Goal: Task Accomplishment & Management: Manage account settings

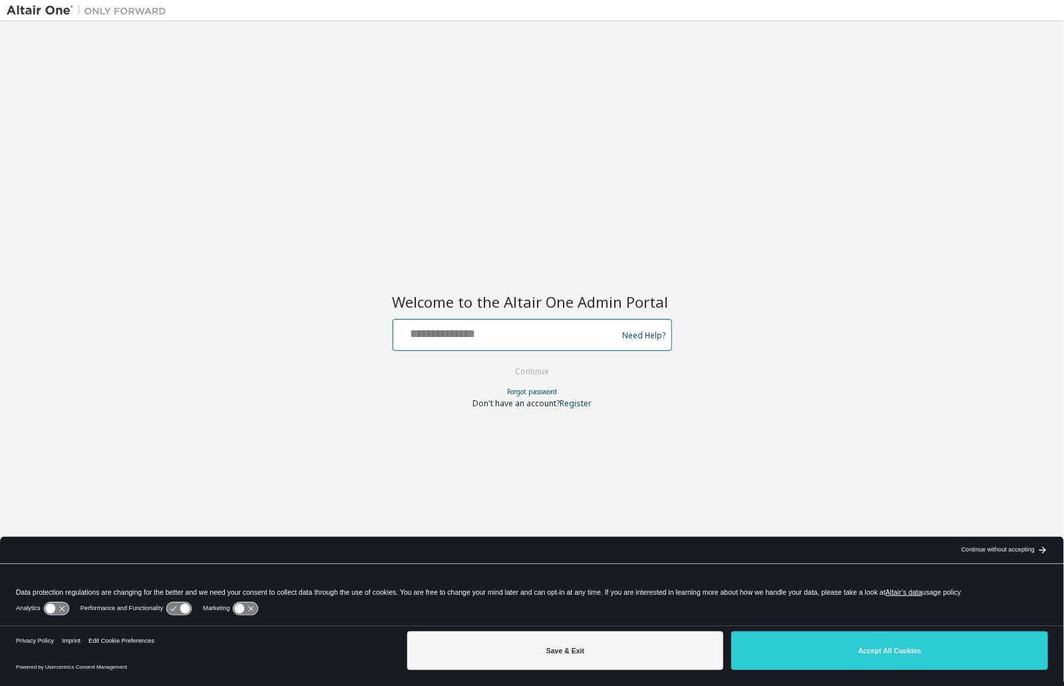
click at [503, 337] on input "text" at bounding box center [508, 331] width 218 height 19
type input "**********"
click at [533, 370] on button "Continue" at bounding box center [532, 371] width 62 height 20
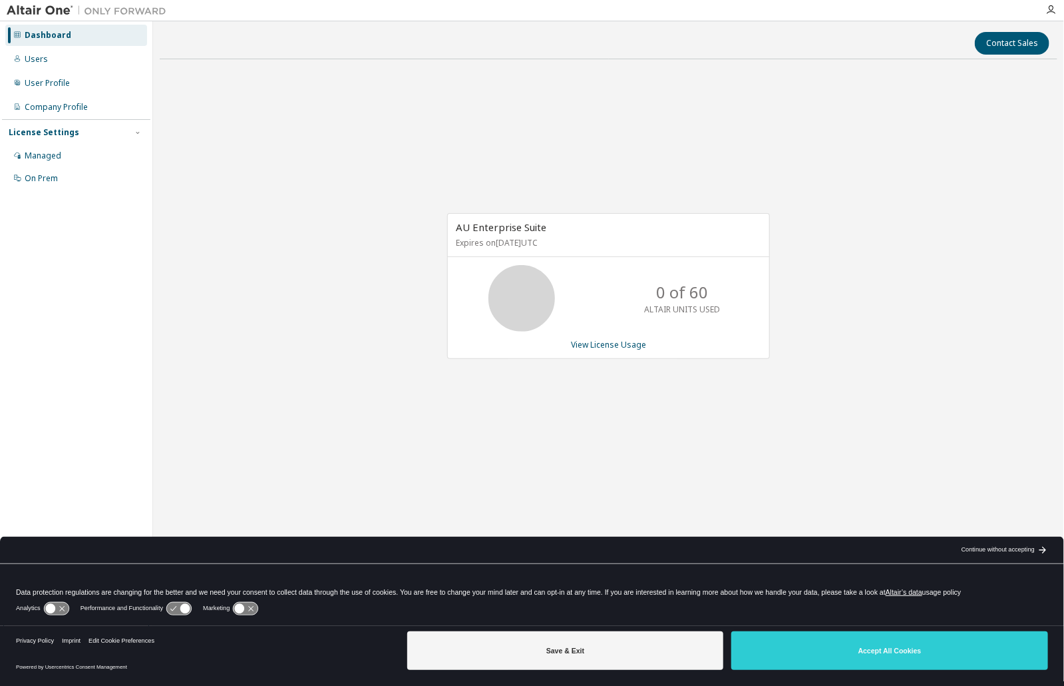
click at [21, 35] on icon at bounding box center [17, 35] width 8 height 8
click at [25, 55] on div "Users" at bounding box center [36, 59] width 23 height 11
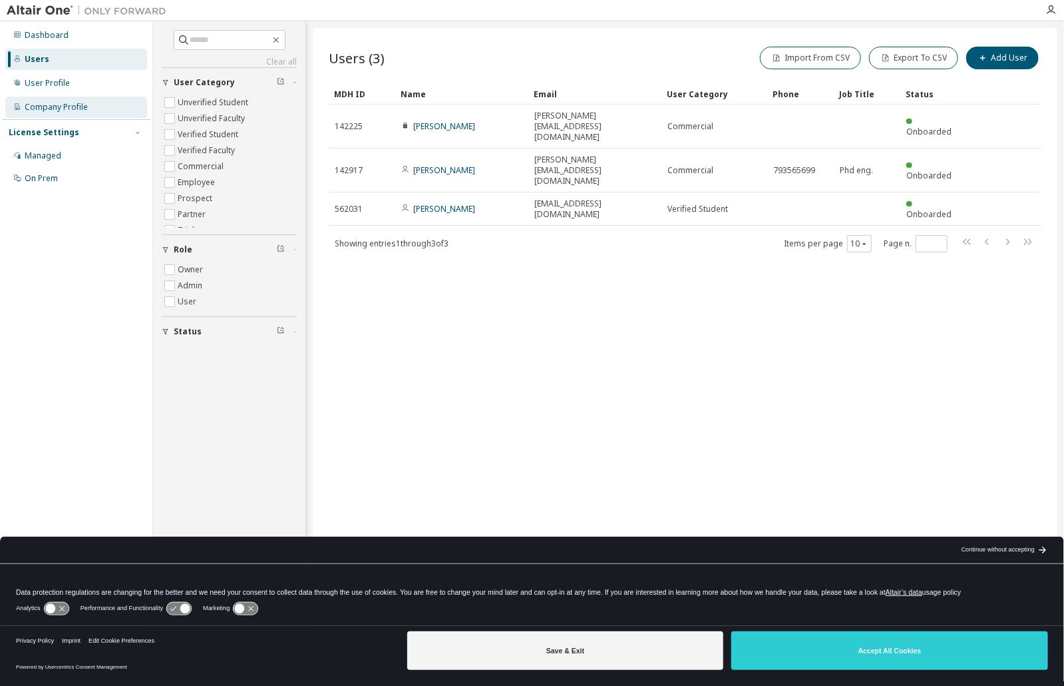
click at [31, 106] on div "Company Profile" at bounding box center [56, 107] width 63 height 11
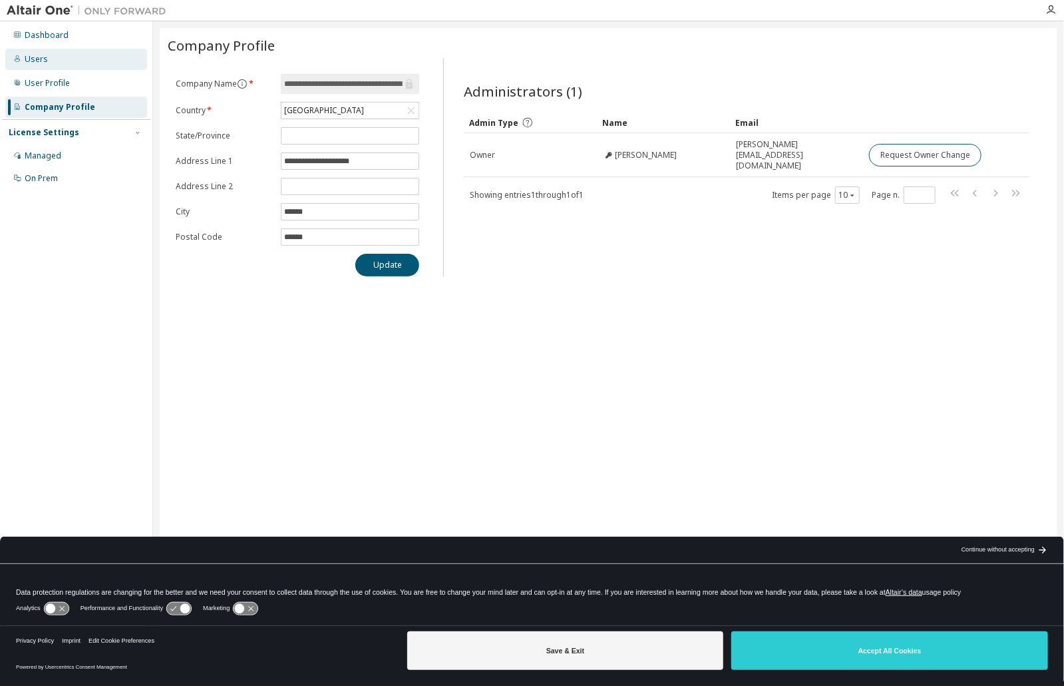
click at [39, 59] on div "Users" at bounding box center [36, 59] width 23 height 11
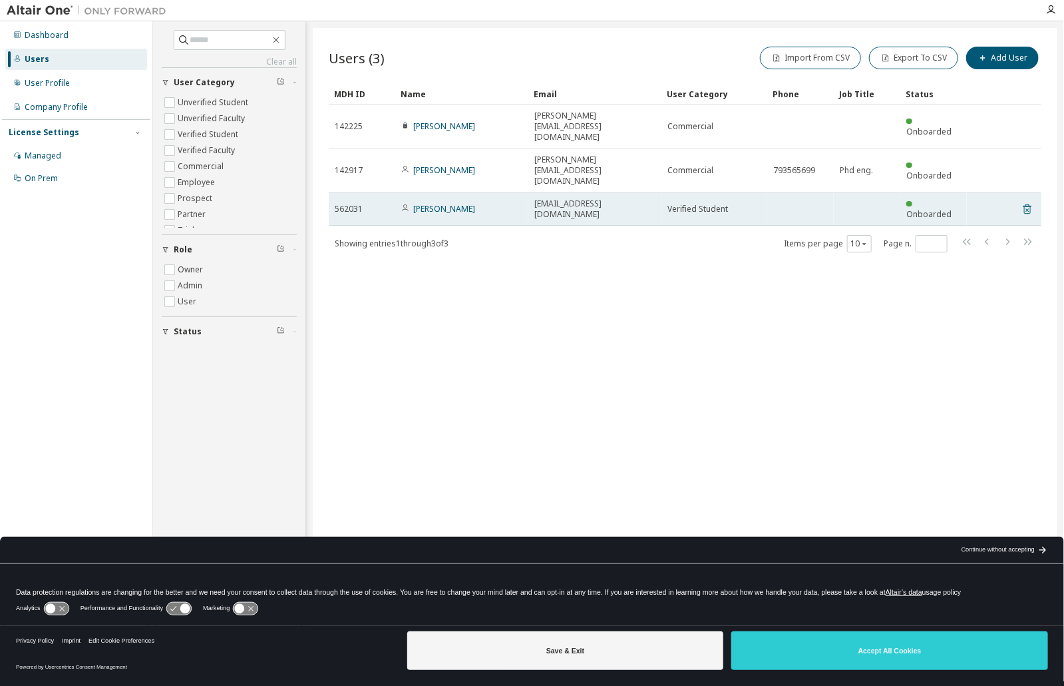
click at [1024, 204] on icon at bounding box center [1028, 209] width 8 height 10
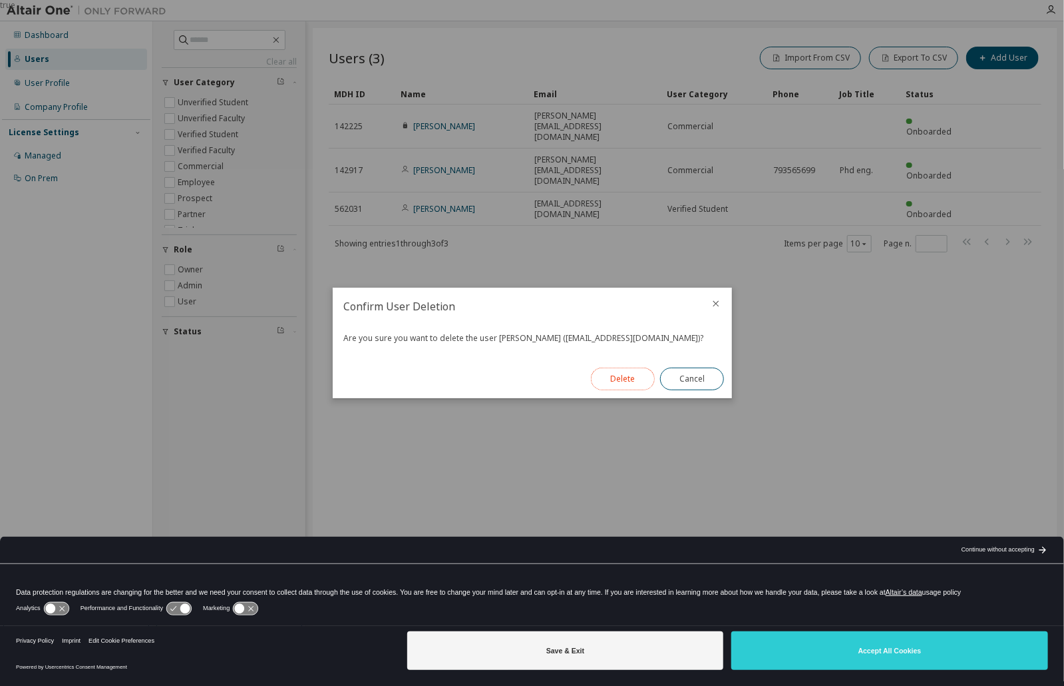
click at [618, 375] on button "Delete" at bounding box center [623, 378] width 64 height 23
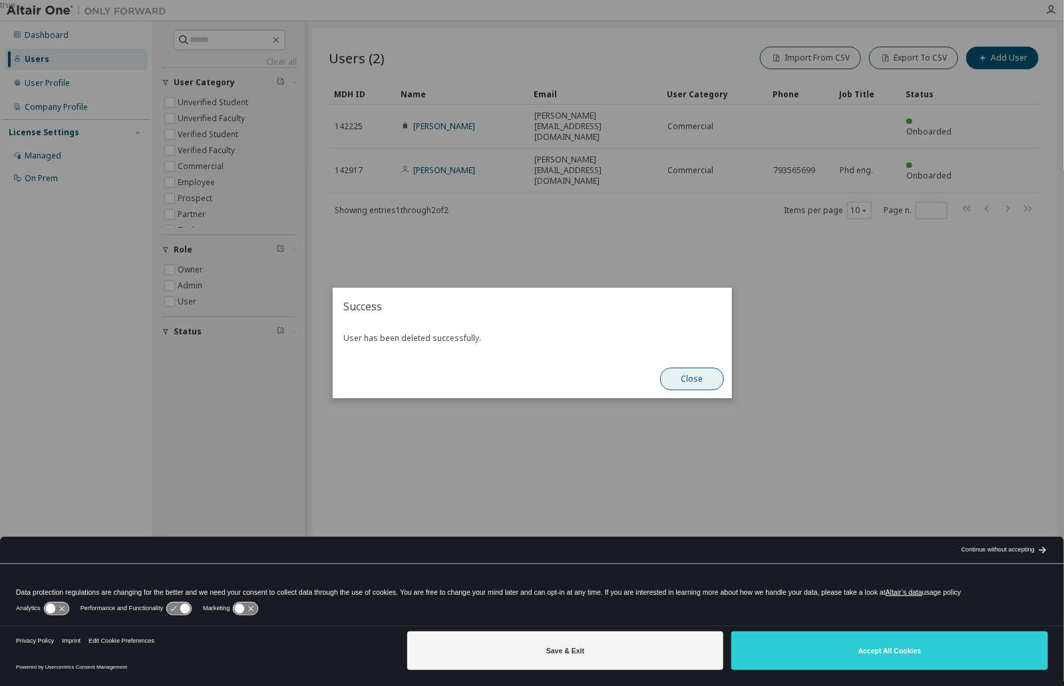
click at [682, 379] on button "Close" at bounding box center [692, 378] width 64 height 23
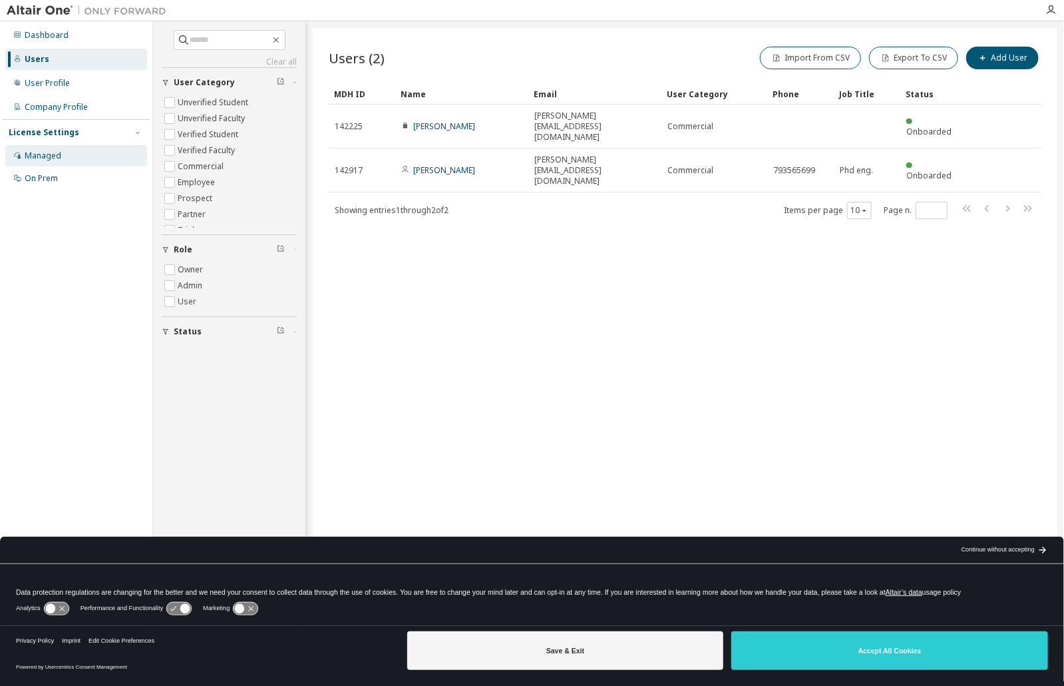
click at [47, 152] on div "Managed" at bounding box center [43, 155] width 37 height 11
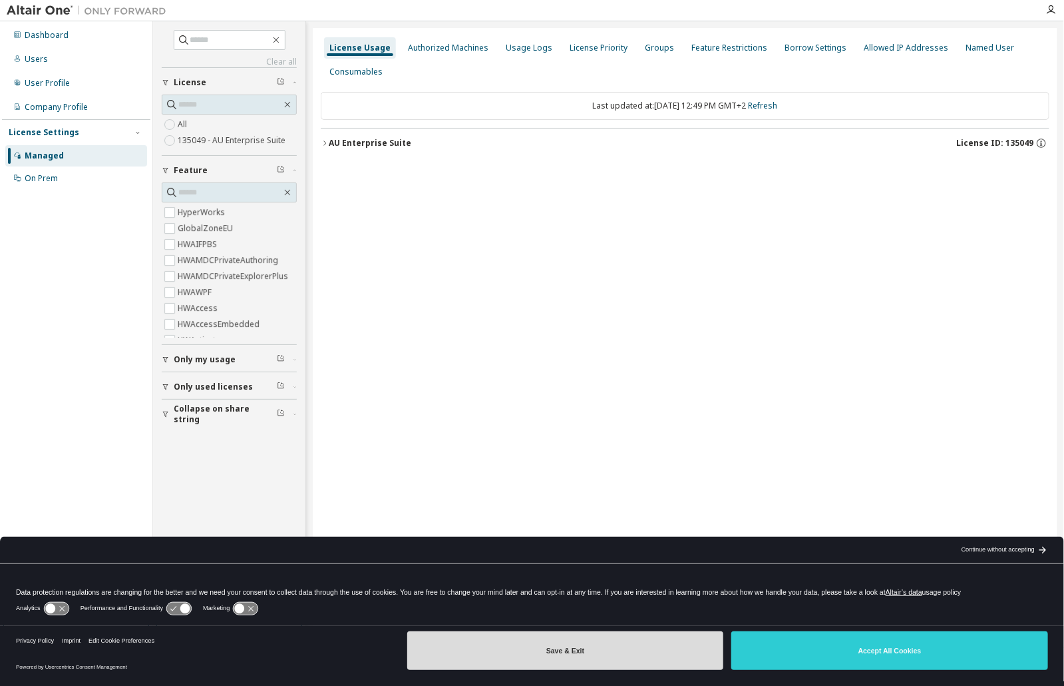
click at [578, 652] on button "Save & Exit" at bounding box center [565, 650] width 317 height 39
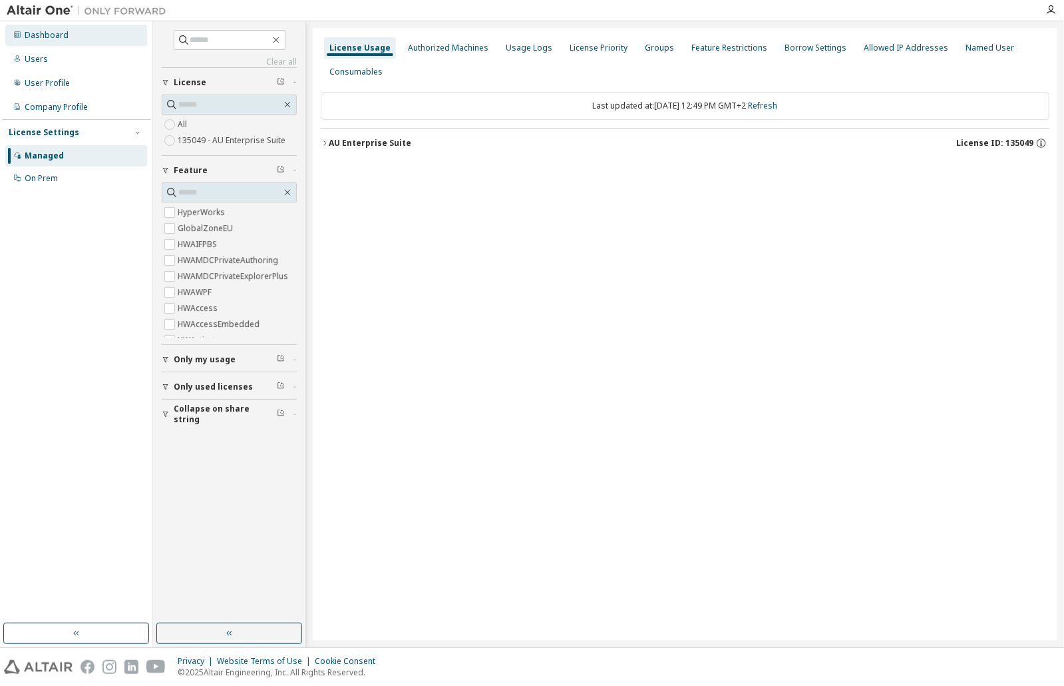
click at [15, 35] on icon at bounding box center [17, 34] width 7 height 7
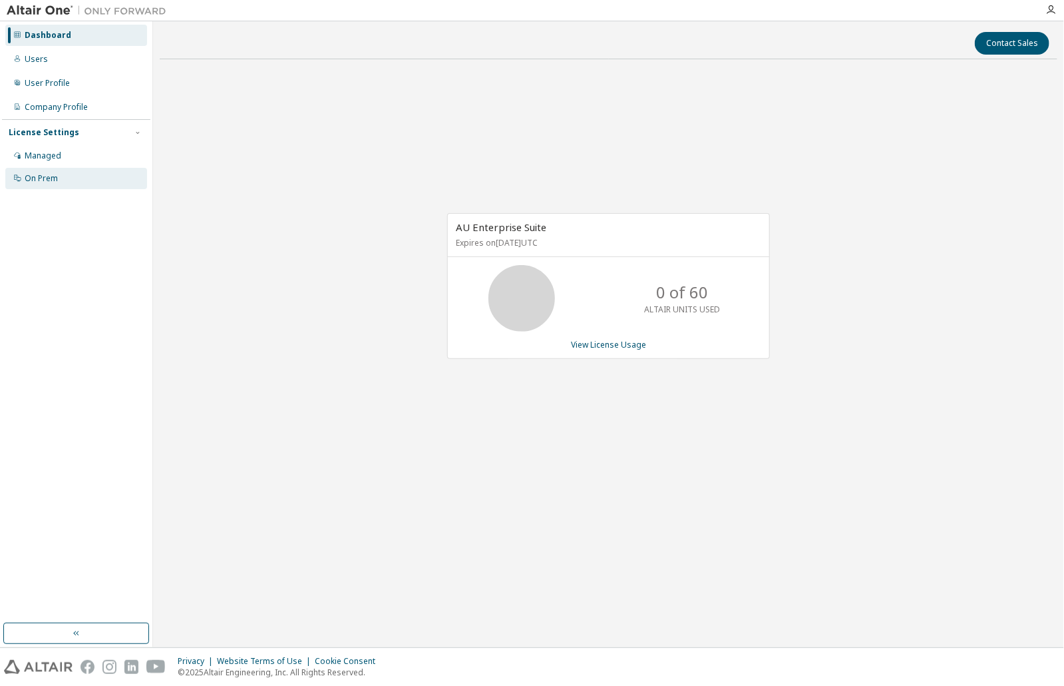
click at [32, 178] on div "On Prem" at bounding box center [41, 178] width 33 height 11
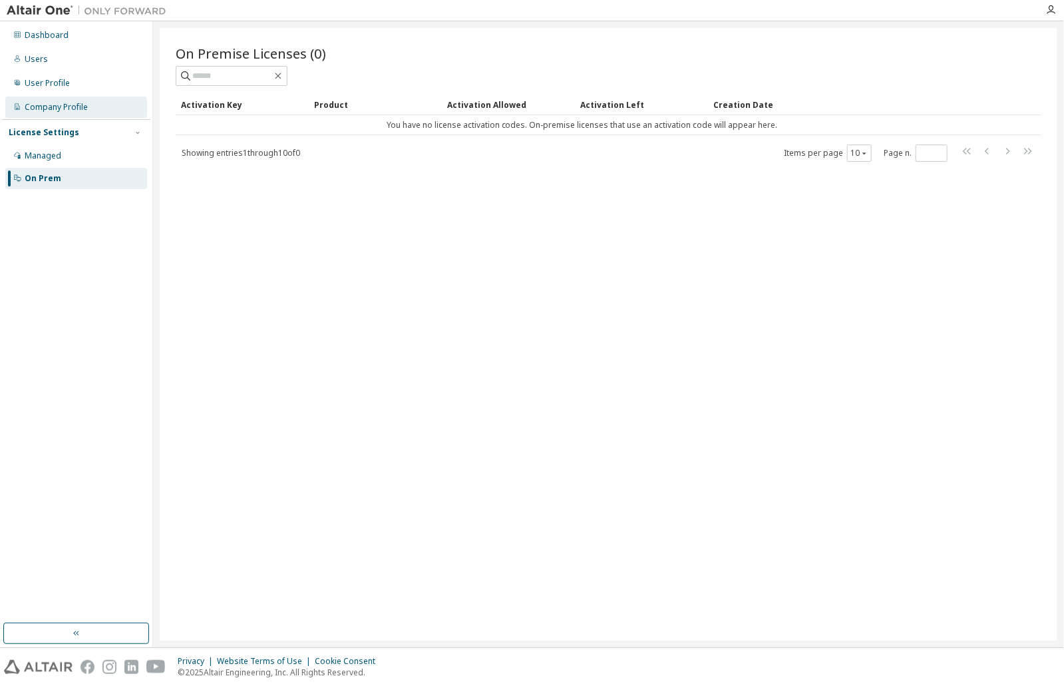
click at [39, 103] on div "Company Profile" at bounding box center [56, 107] width 63 height 11
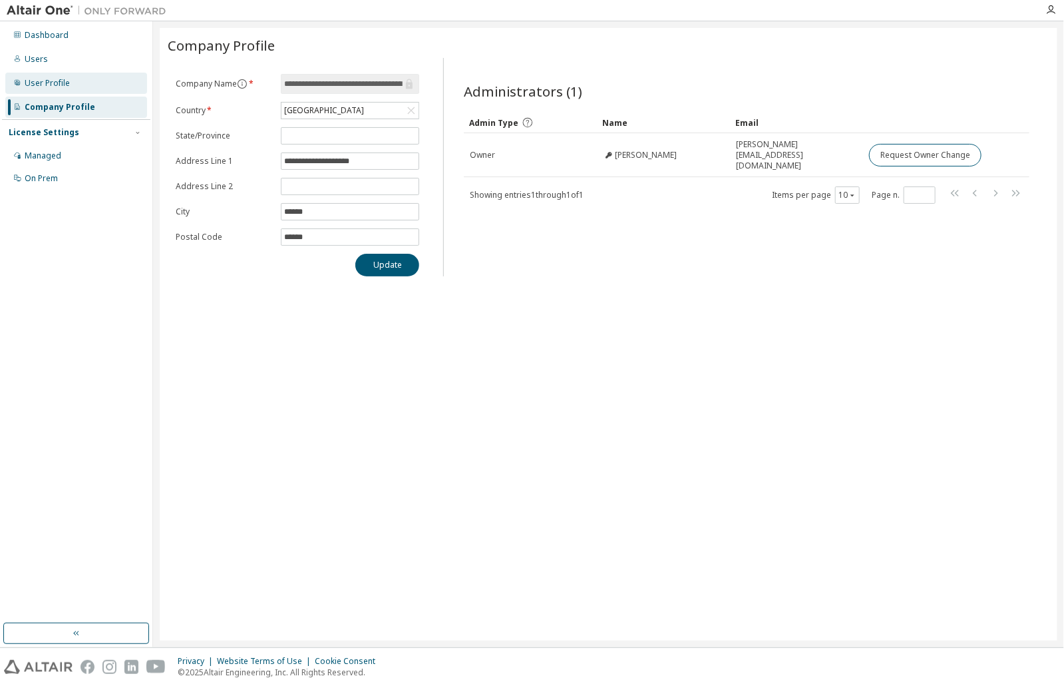
click at [41, 83] on div "User Profile" at bounding box center [47, 83] width 45 height 11
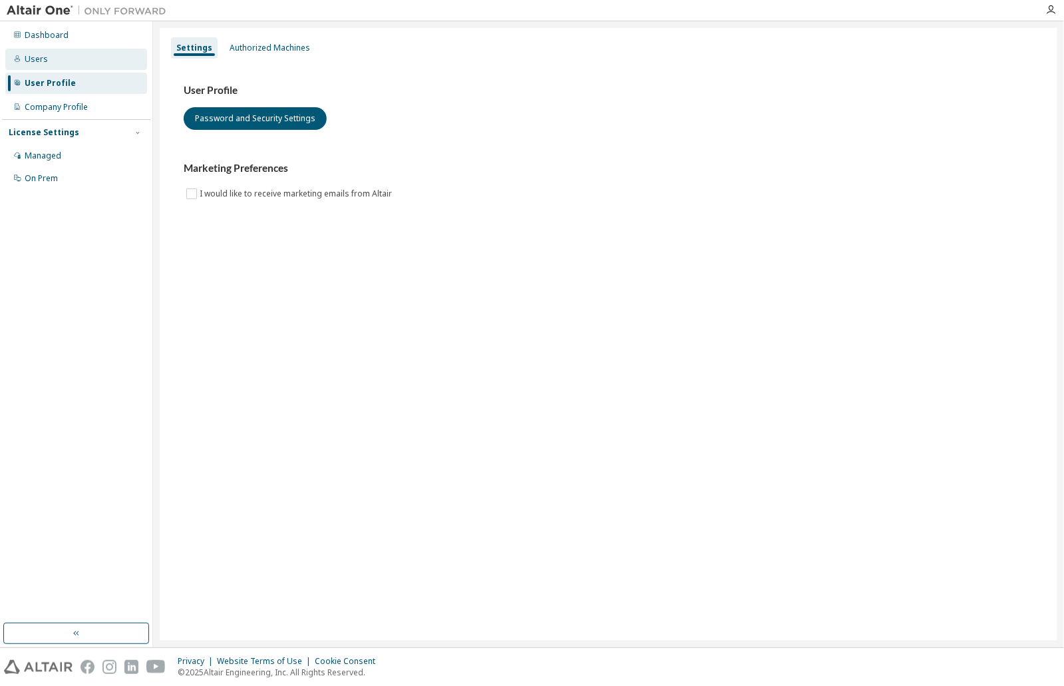
click at [41, 62] on div "Users" at bounding box center [36, 59] width 23 height 11
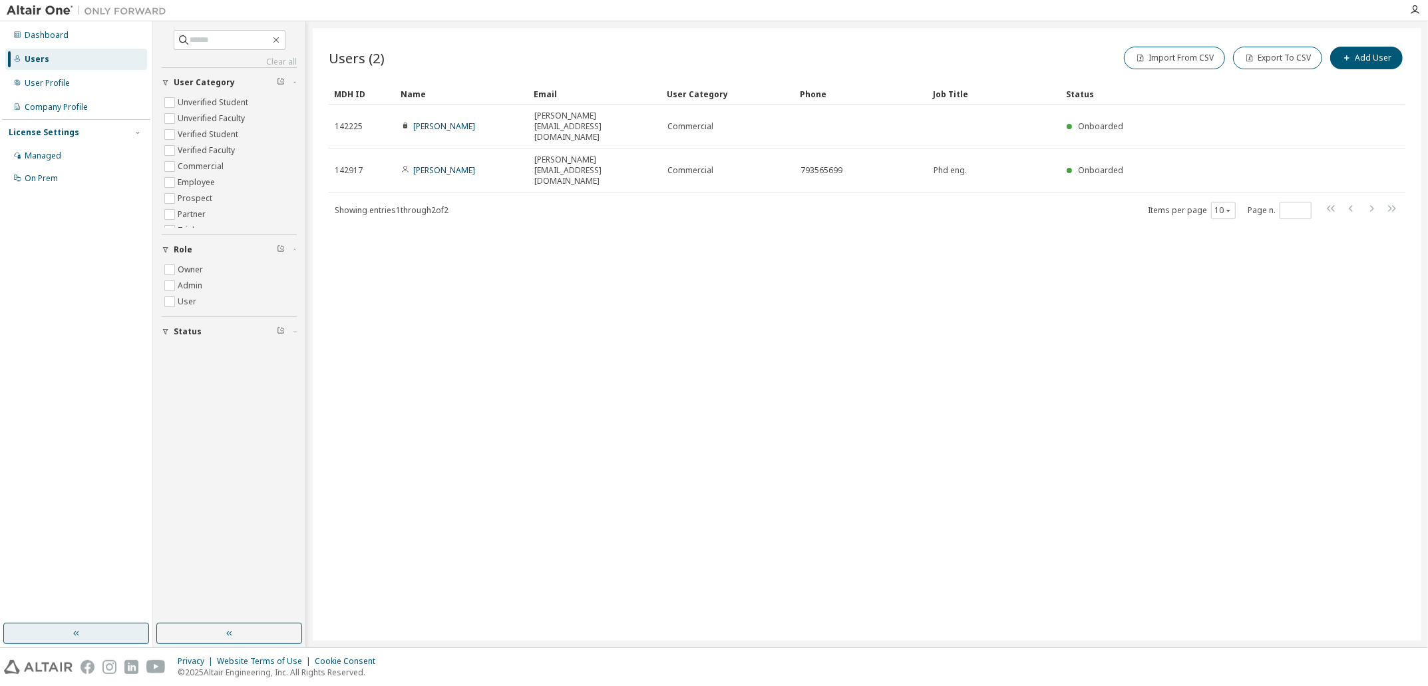
click at [82, 627] on button "button" at bounding box center [76, 632] width 146 height 21
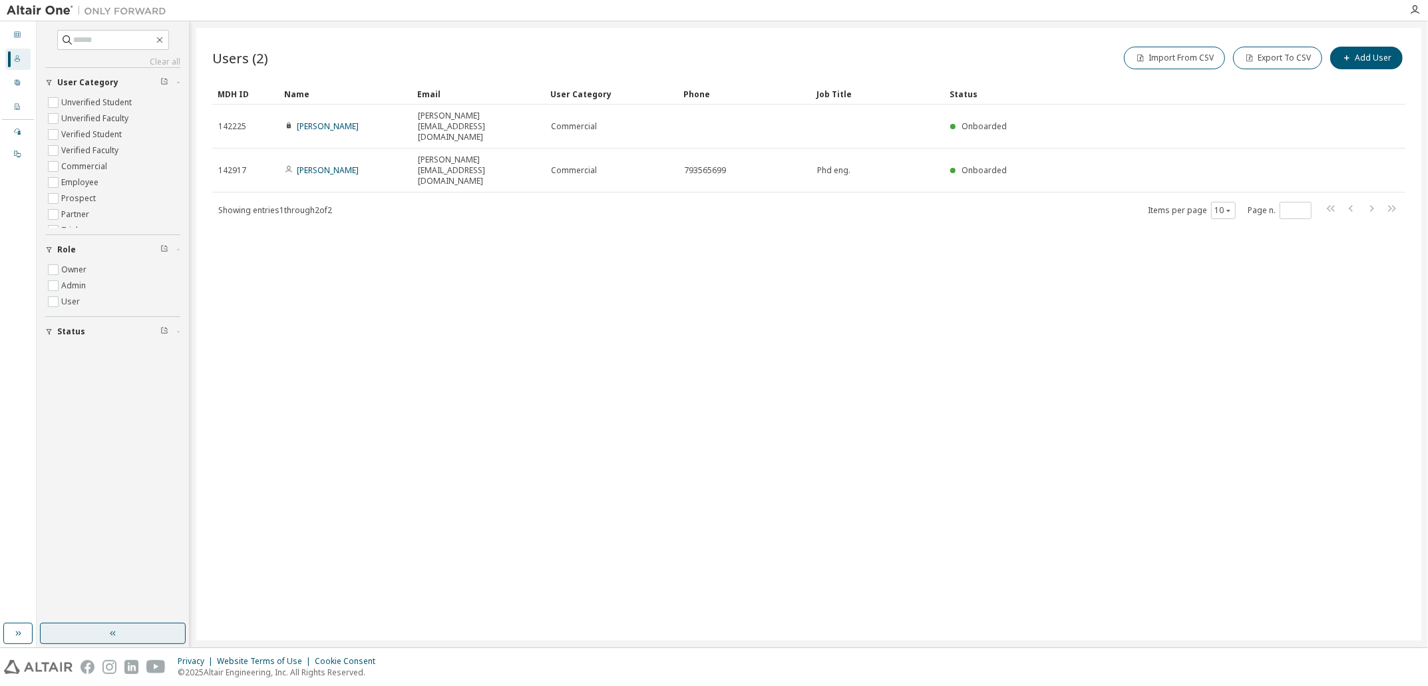
click at [102, 636] on button "button" at bounding box center [113, 632] width 146 height 21
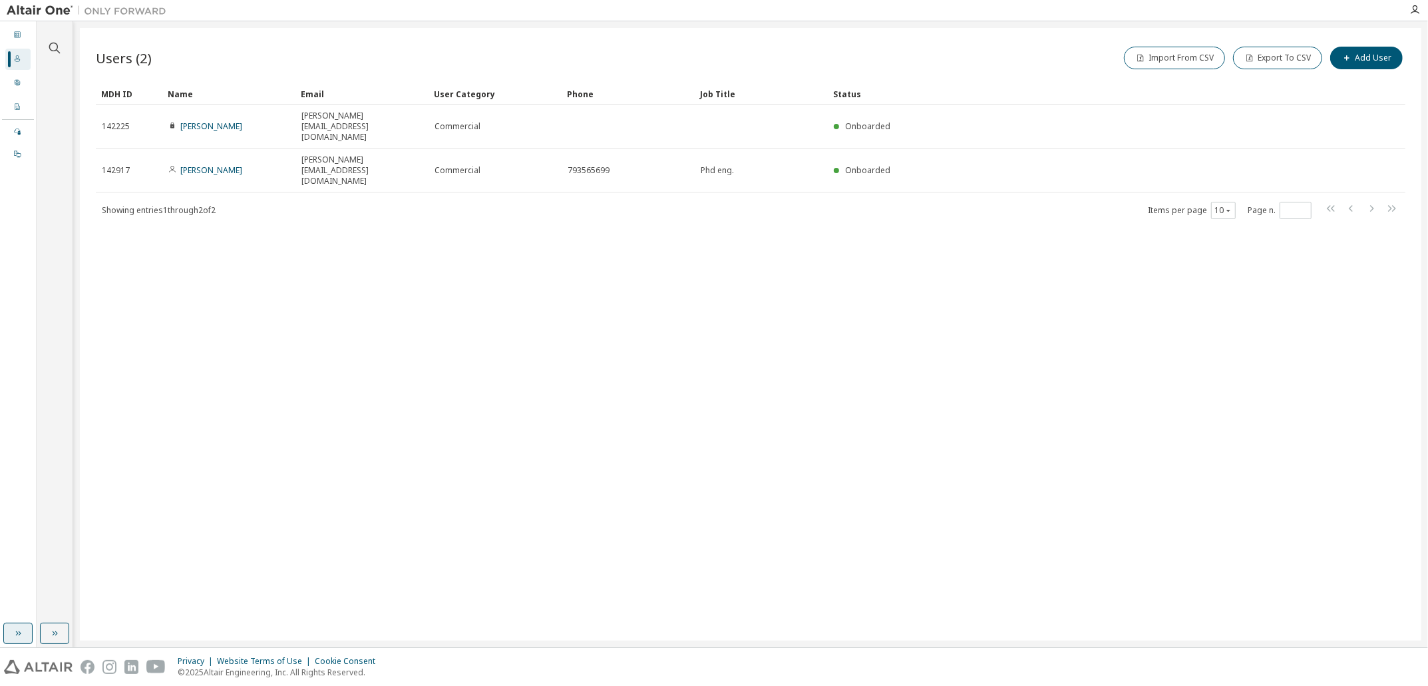
click at [23, 633] on button "button" at bounding box center [17, 632] width 29 height 21
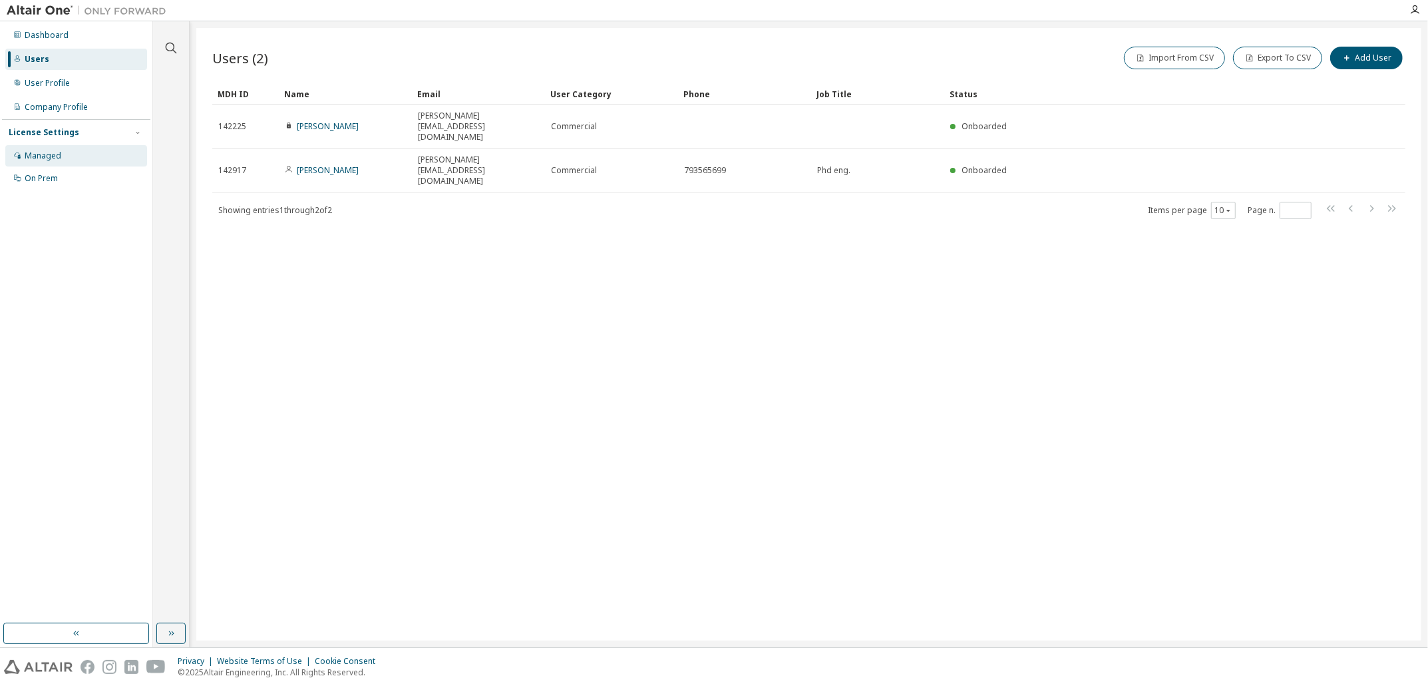
click at [35, 159] on div "Managed" at bounding box center [43, 155] width 37 height 11
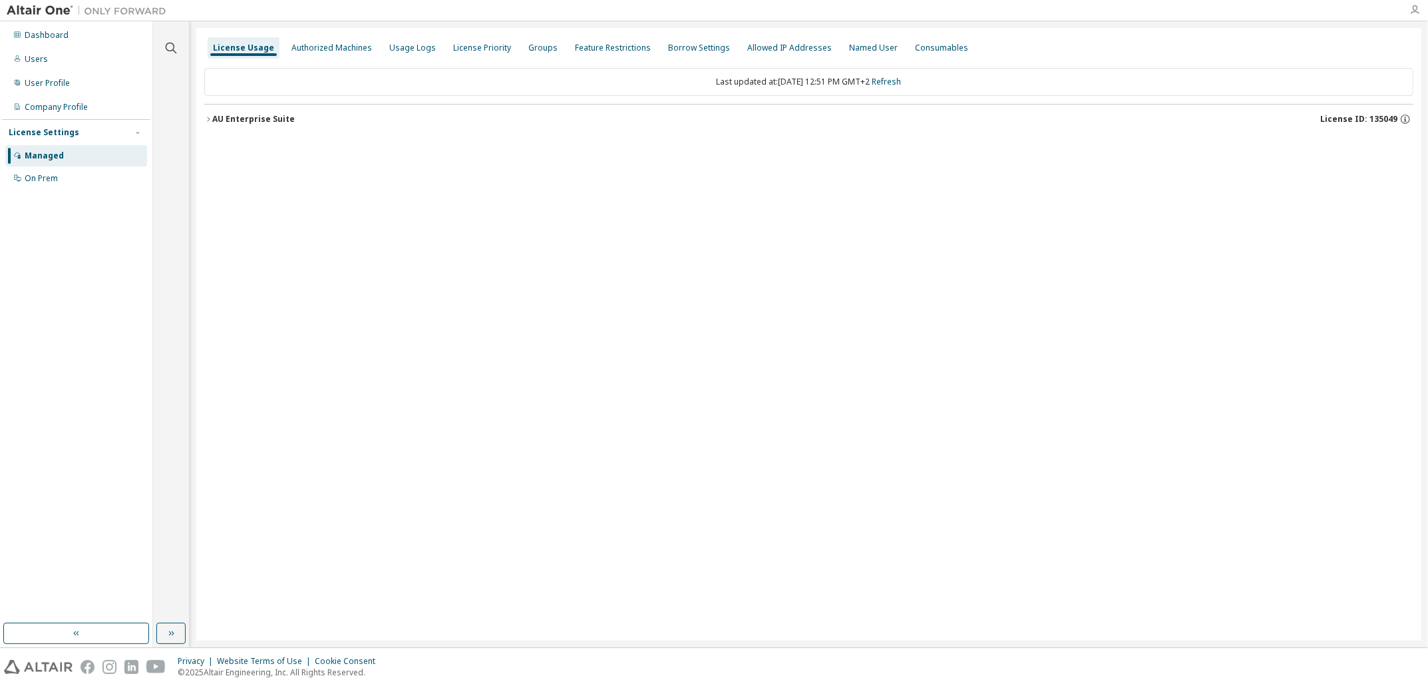
click at [1064, 7] on icon "button" at bounding box center [1415, 10] width 11 height 11
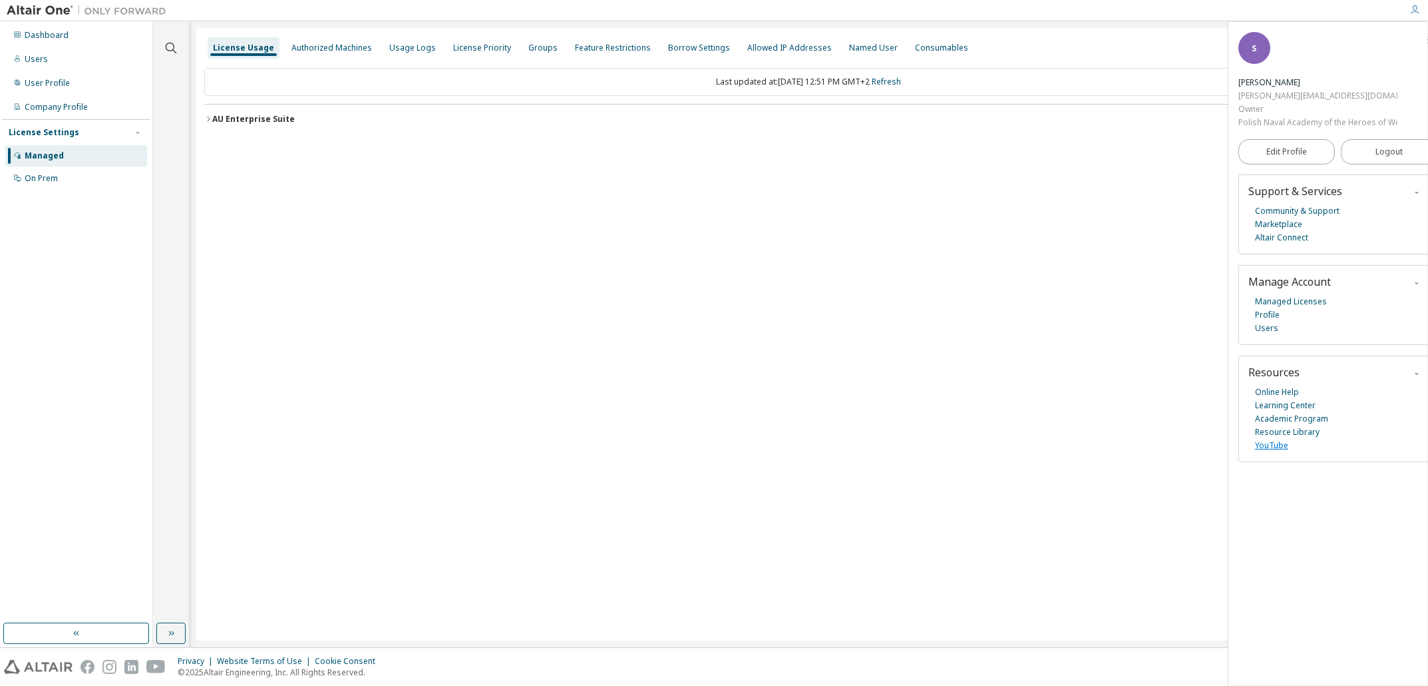
click at [1064, 443] on link "YouTube" at bounding box center [1271, 445] width 33 height 13
click at [1064, 415] on link "Academic Program" at bounding box center [1291, 418] width 73 height 13
click at [1064, 221] on link "Marketplace" at bounding box center [1278, 224] width 47 height 13
click at [1064, 441] on link "YouTube" at bounding box center [1271, 445] width 33 height 13
click at [1064, 12] on icon "button" at bounding box center [1415, 10] width 11 height 11
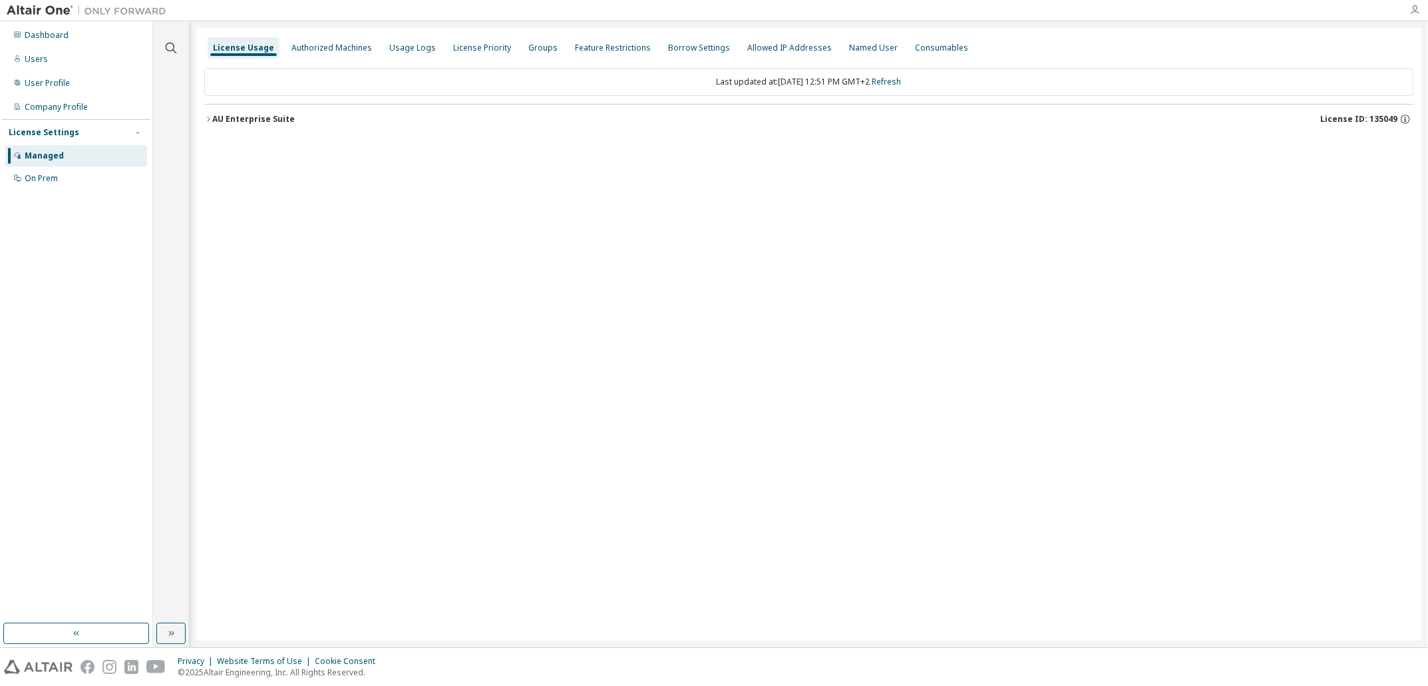
click at [1064, 7] on icon "button" at bounding box center [1415, 10] width 11 height 11
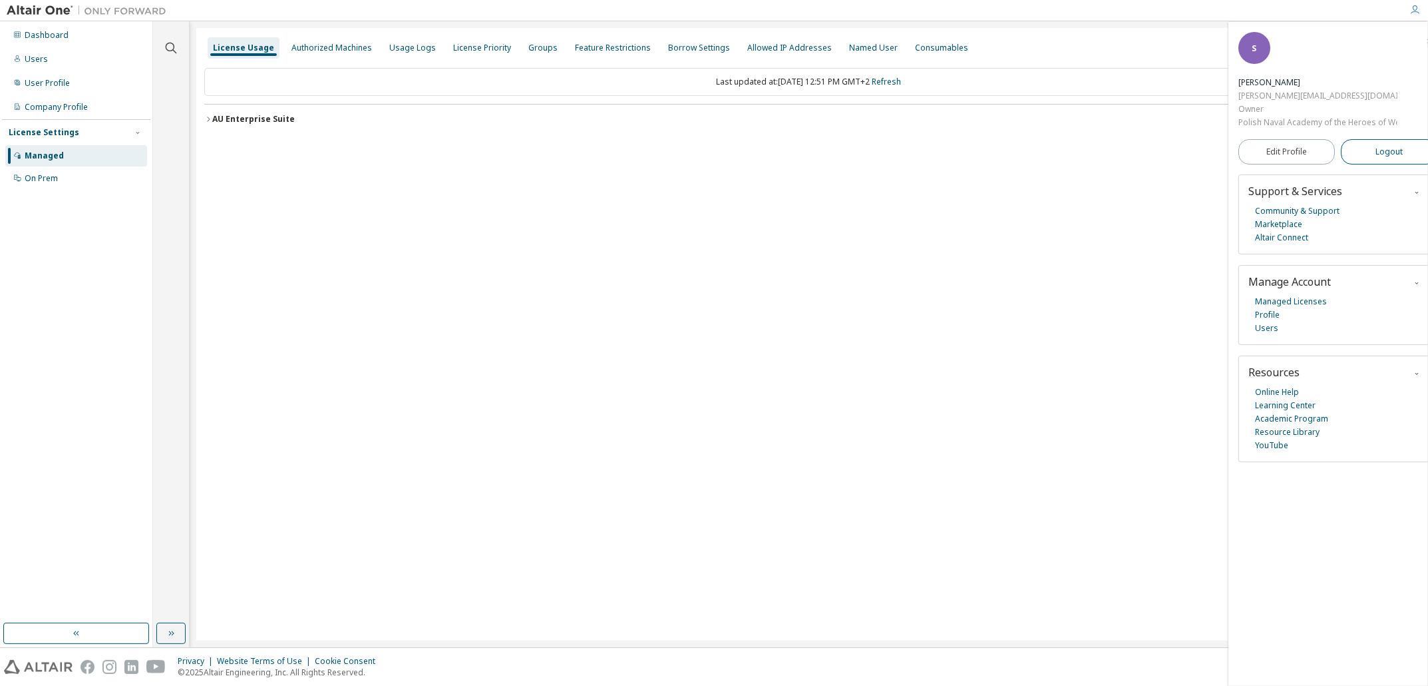
click at [1064, 150] on button "Logout" at bounding box center [1389, 151] width 97 height 25
